Goal: Check status

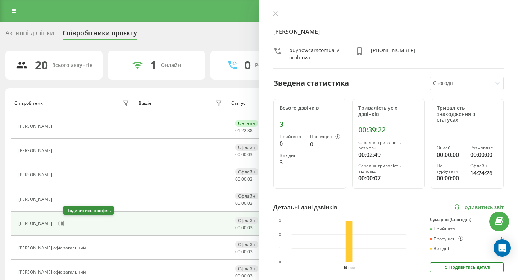
click at [67, 221] on button at bounding box center [61, 223] width 11 height 11
click at [485, 204] on link "Подивитись звіт" at bounding box center [479, 207] width 50 height 6
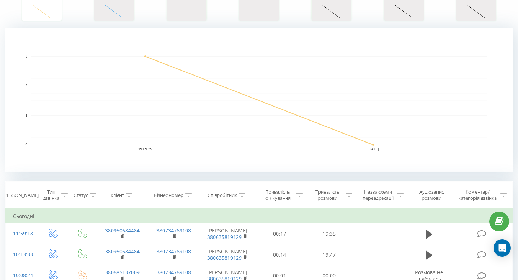
scroll to position [128, 0]
